Goal: Task Accomplishment & Management: Use online tool/utility

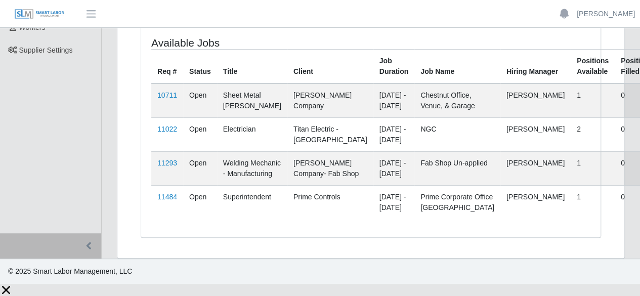
scroll to position [153, 0]
click at [166, 200] on link "11484" at bounding box center [167, 197] width 20 height 8
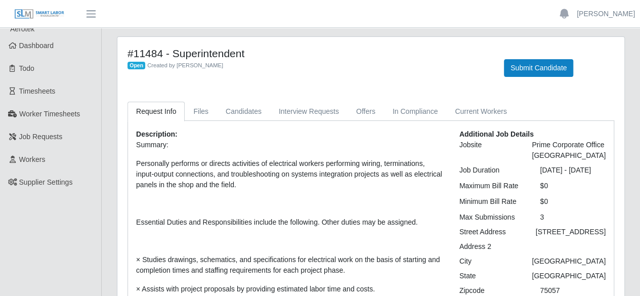
scroll to position [1, 0]
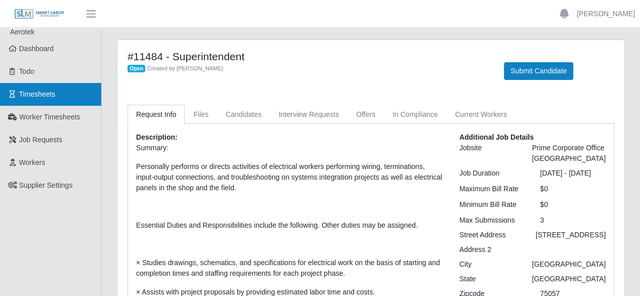
click at [57, 95] on link "Timesheets" at bounding box center [50, 94] width 101 height 23
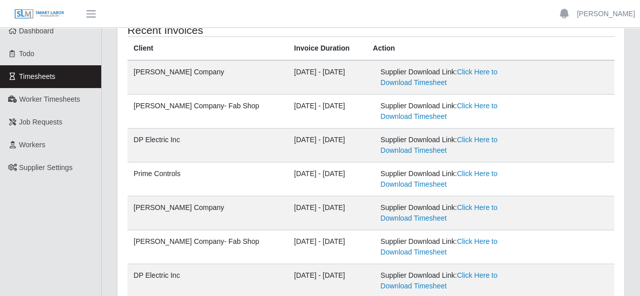
scroll to position [20, 0]
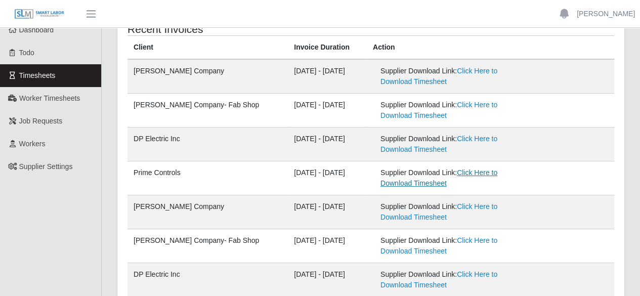
click at [486, 170] on link "Click Here to Download Timesheet" at bounding box center [439, 178] width 117 height 19
